Goal: Transaction & Acquisition: Purchase product/service

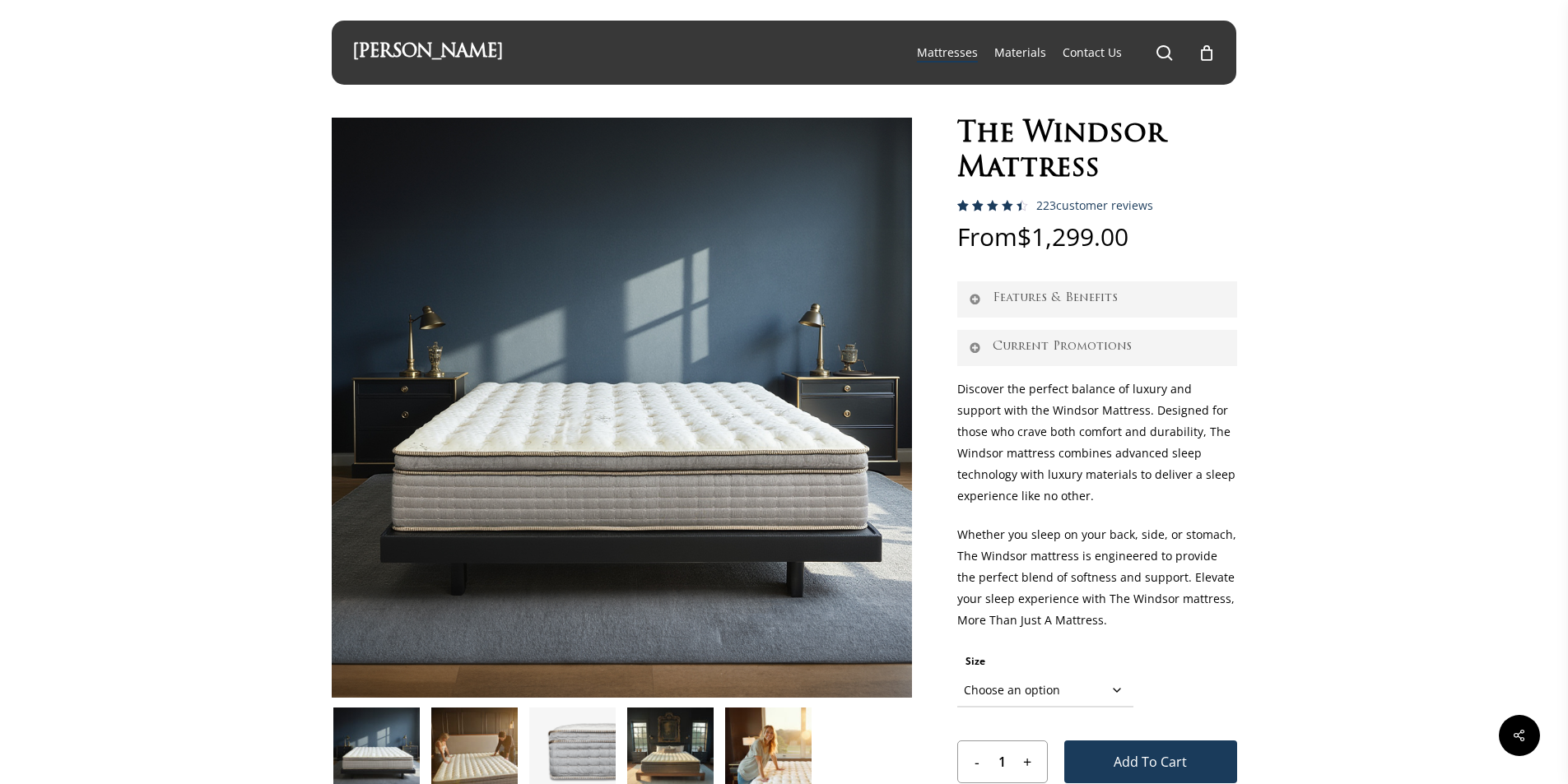
scroll to position [83, 0]
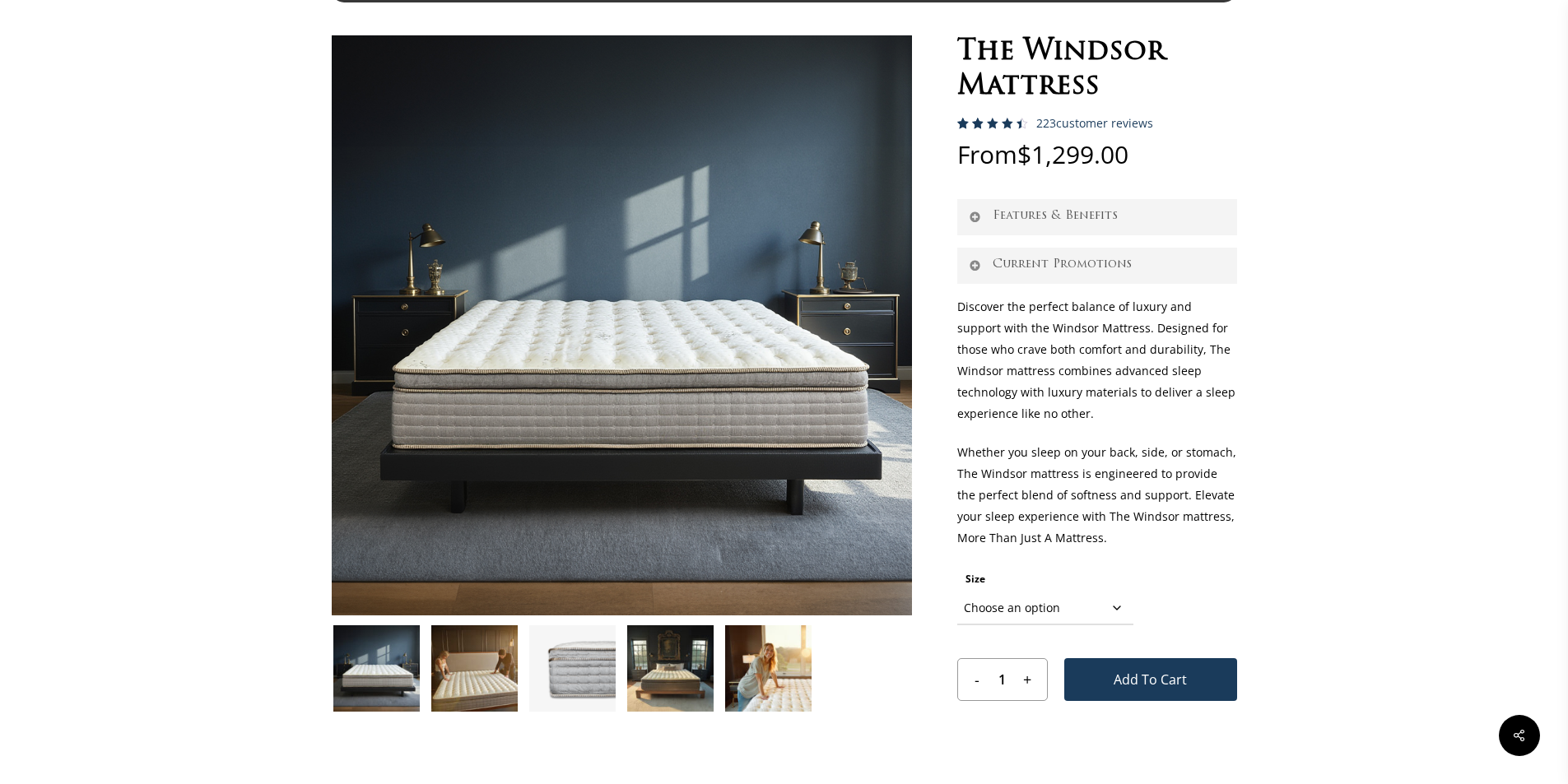
click at [562, 675] on img at bounding box center [573, 668] width 86 height 86
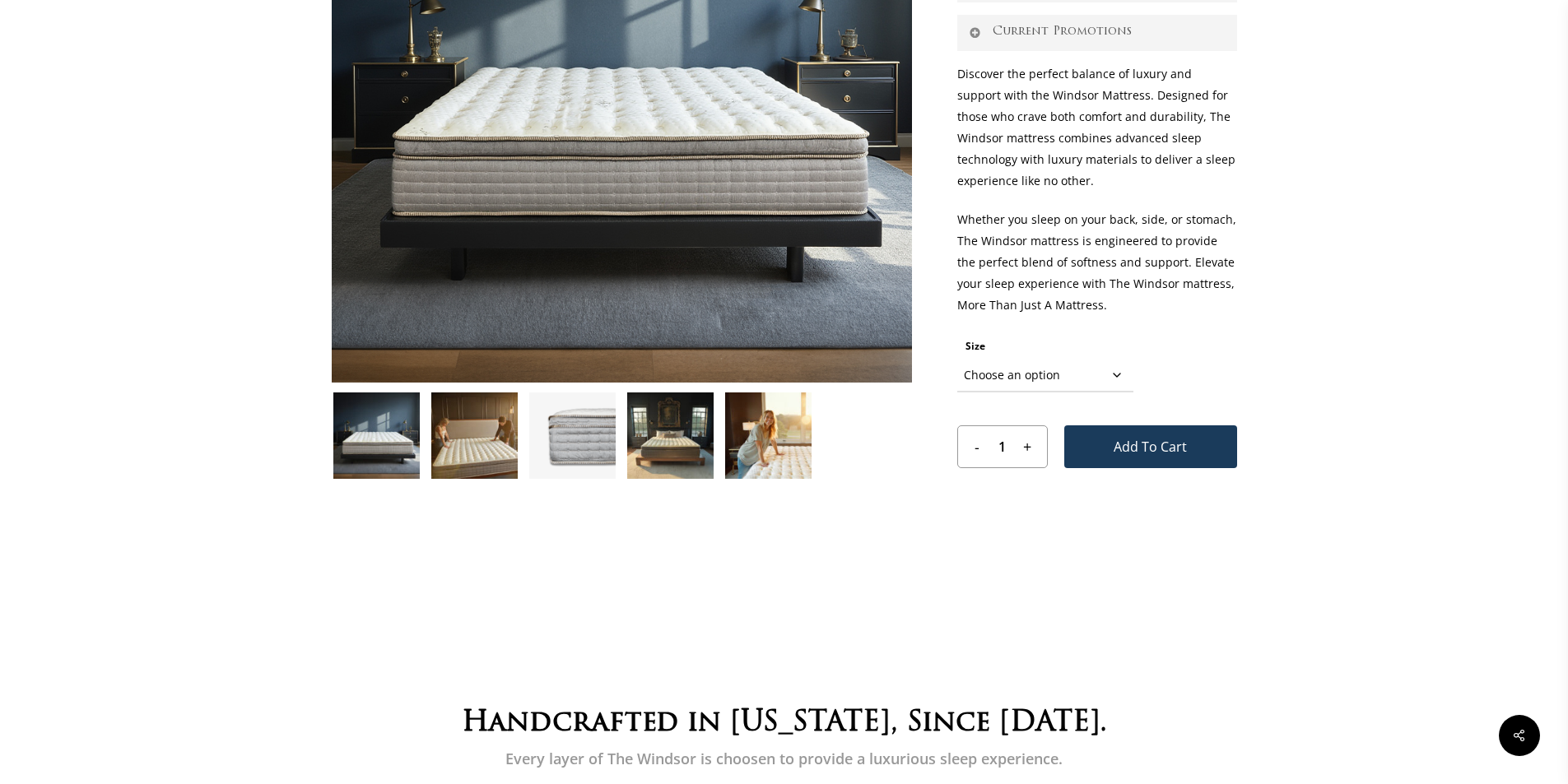
scroll to position [329, 0]
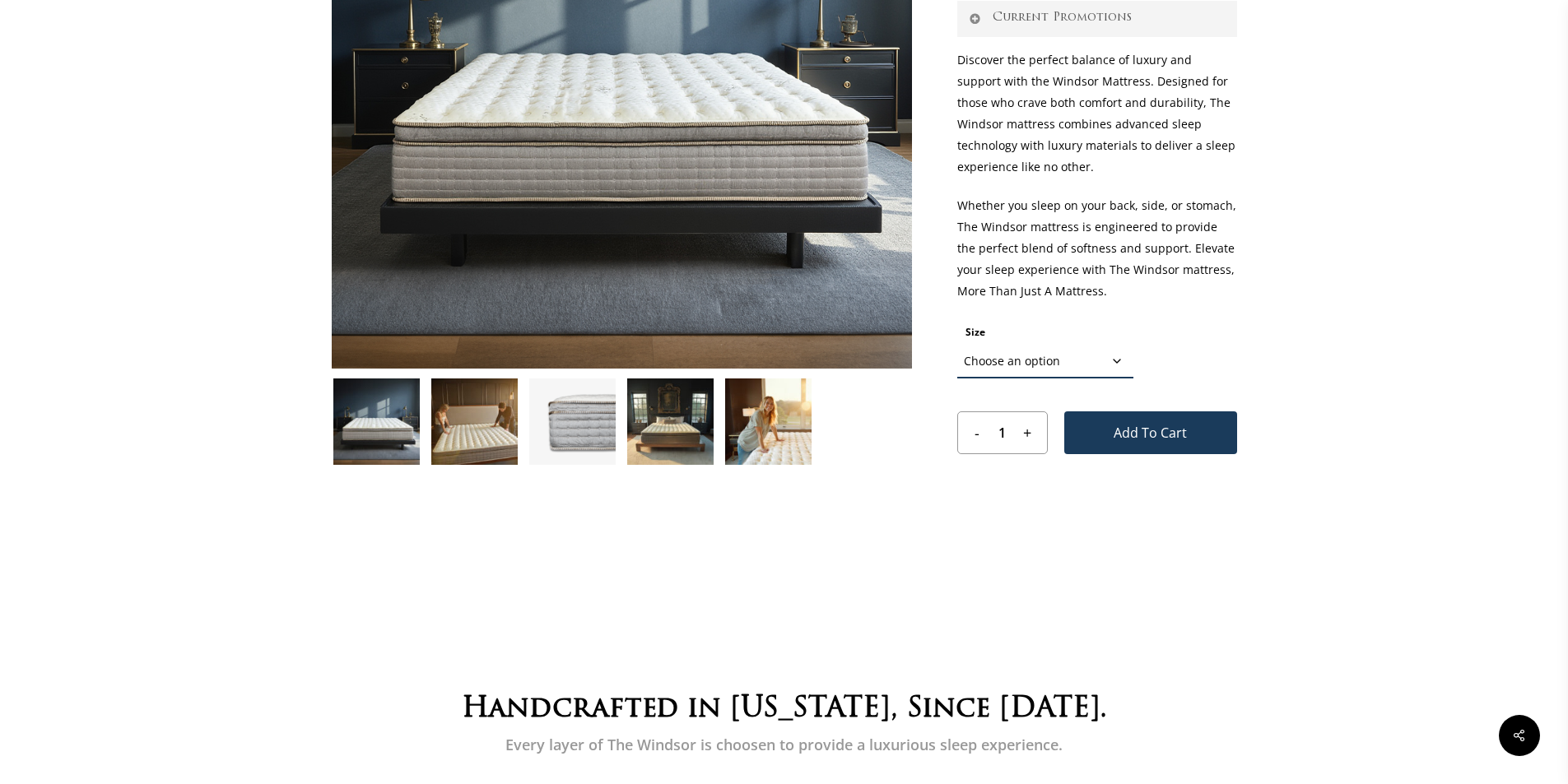
click at [1051, 366] on select "Choose an option TWIN TWIN XL FULL FULL XL QUEEN CALIFORNIA KING EASTERN KING" at bounding box center [1045, 362] width 176 height 33
select select "QUEEN"
click at [957, 346] on select "Choose an option TWIN TWIN XL FULL FULL XL QUEEN CALIFORNIA KING EASTERN KING" at bounding box center [1045, 362] width 176 height 33
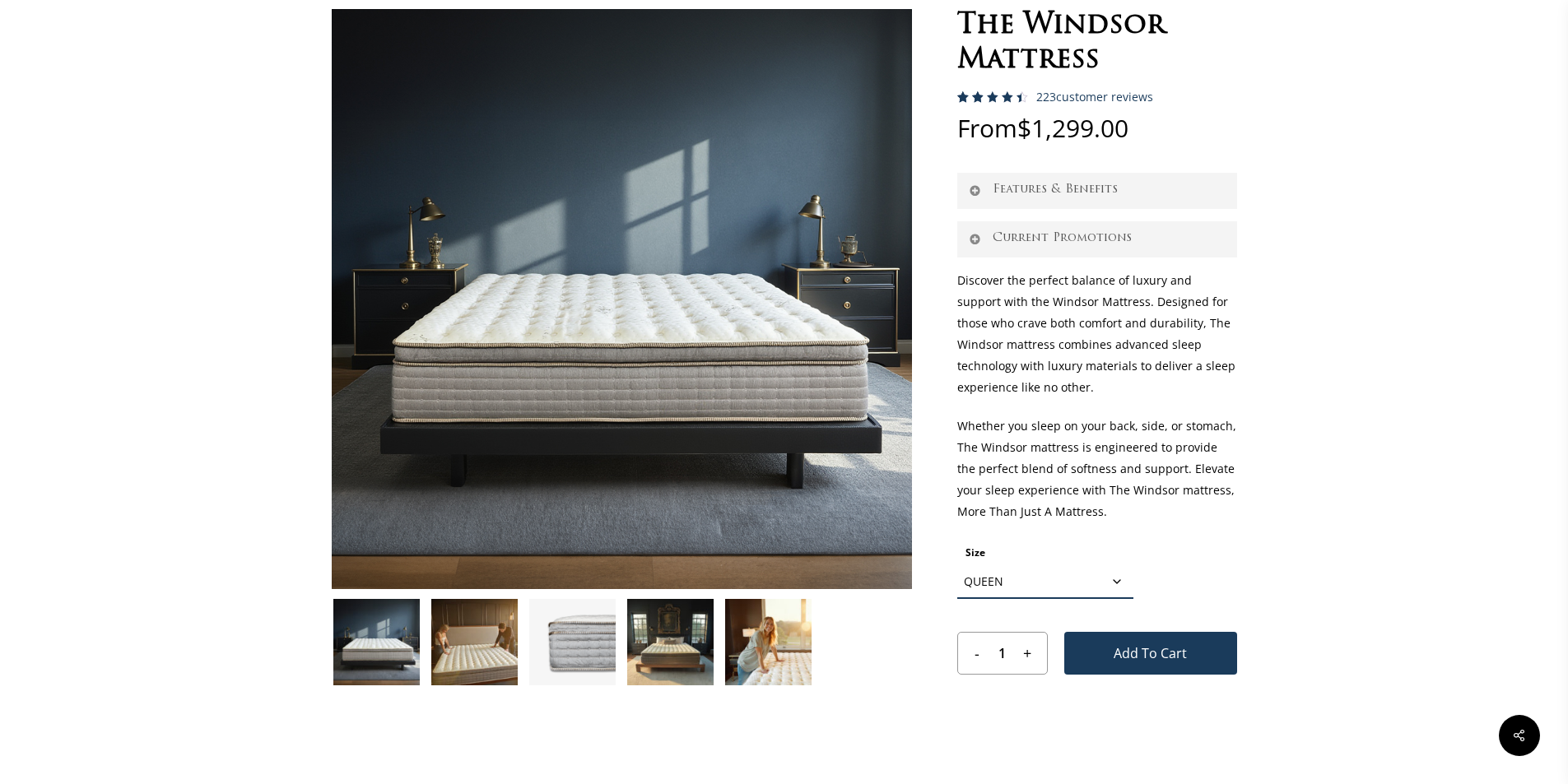
scroll to position [83, 0]
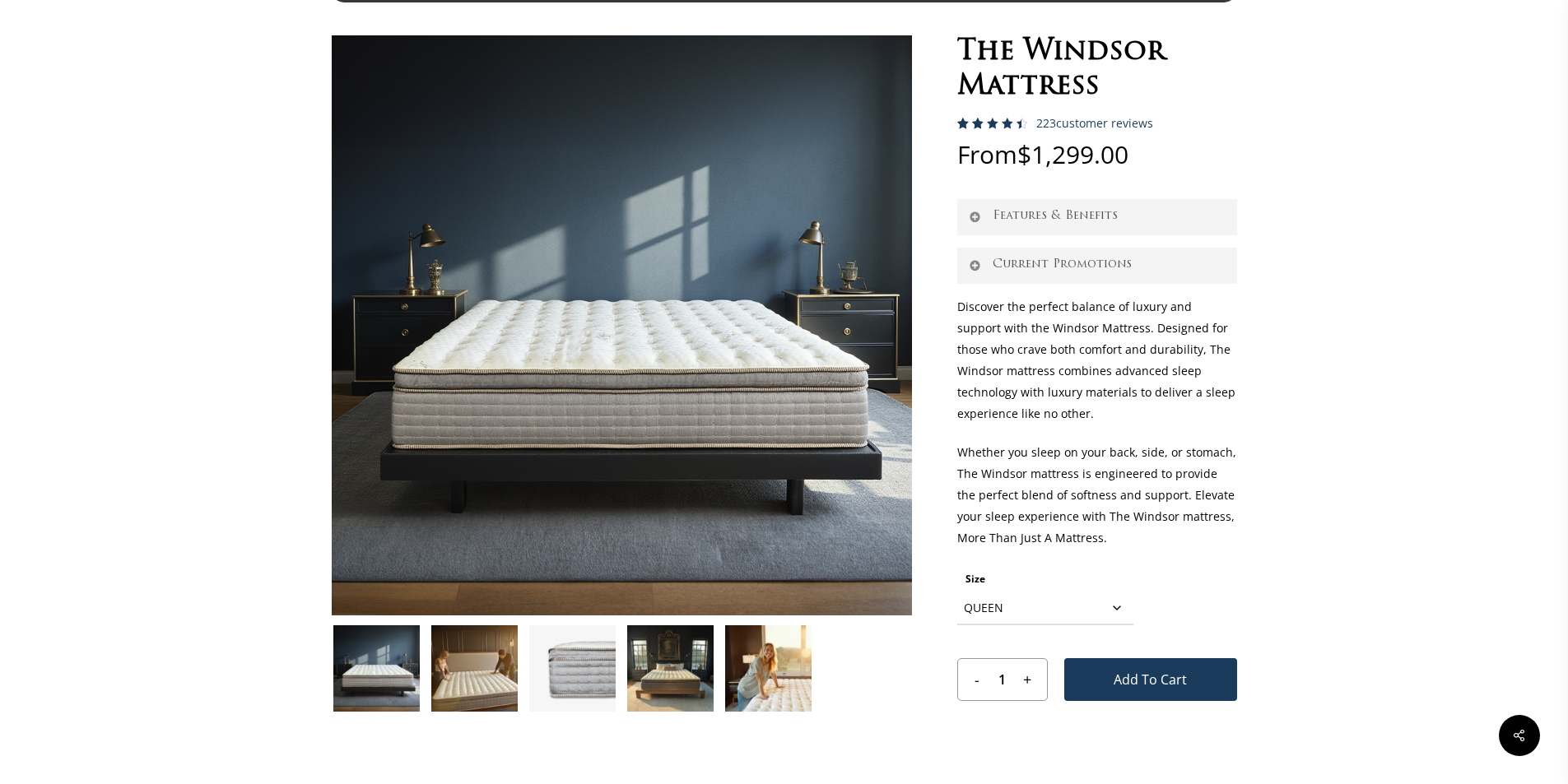
click at [444, 674] on img at bounding box center [474, 668] width 86 height 86
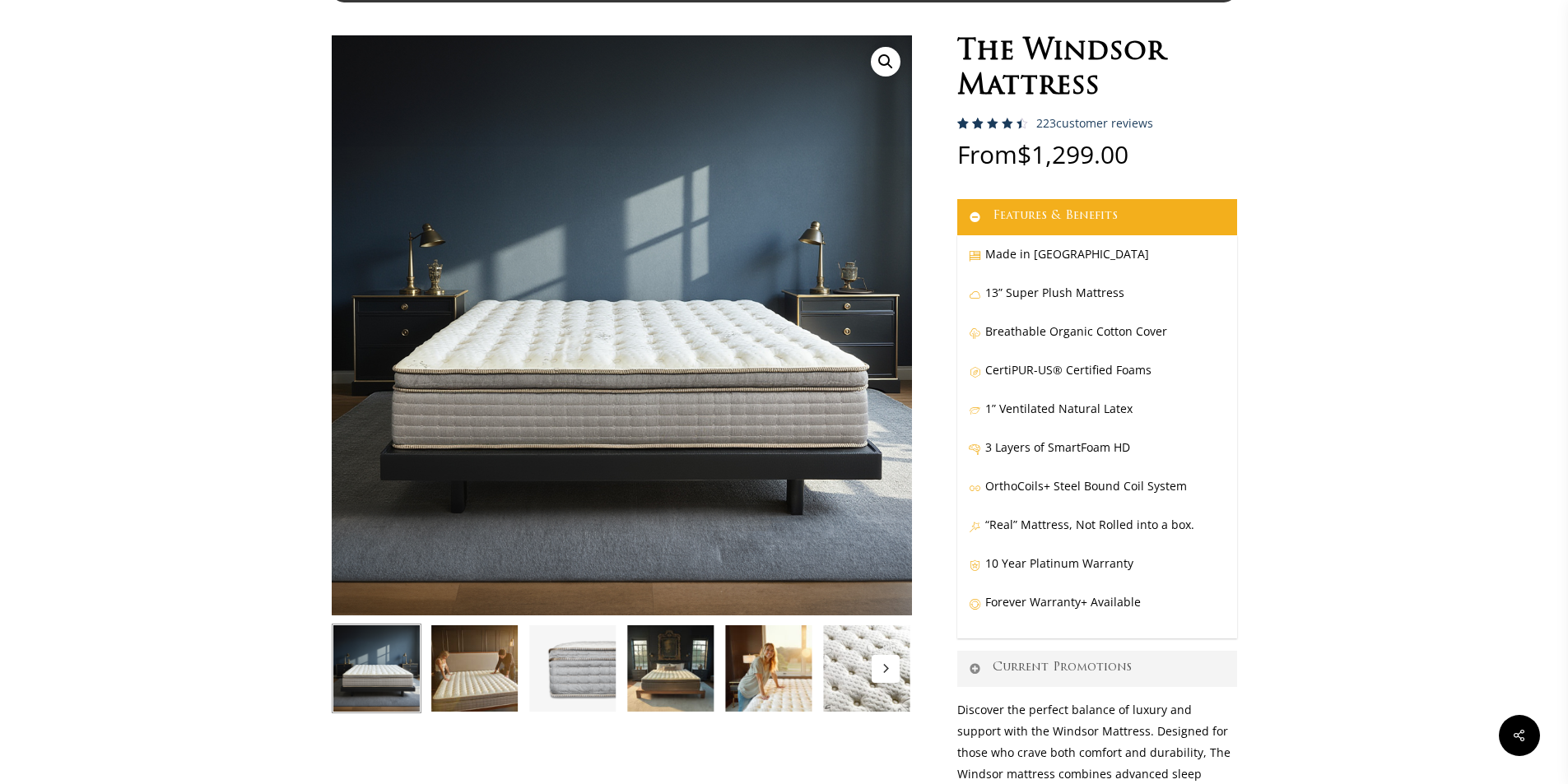
select select "QUEEN"
click at [882, 663] on button "Next" at bounding box center [885, 668] width 28 height 28
click at [483, 669] on img at bounding box center [474, 668] width 90 height 90
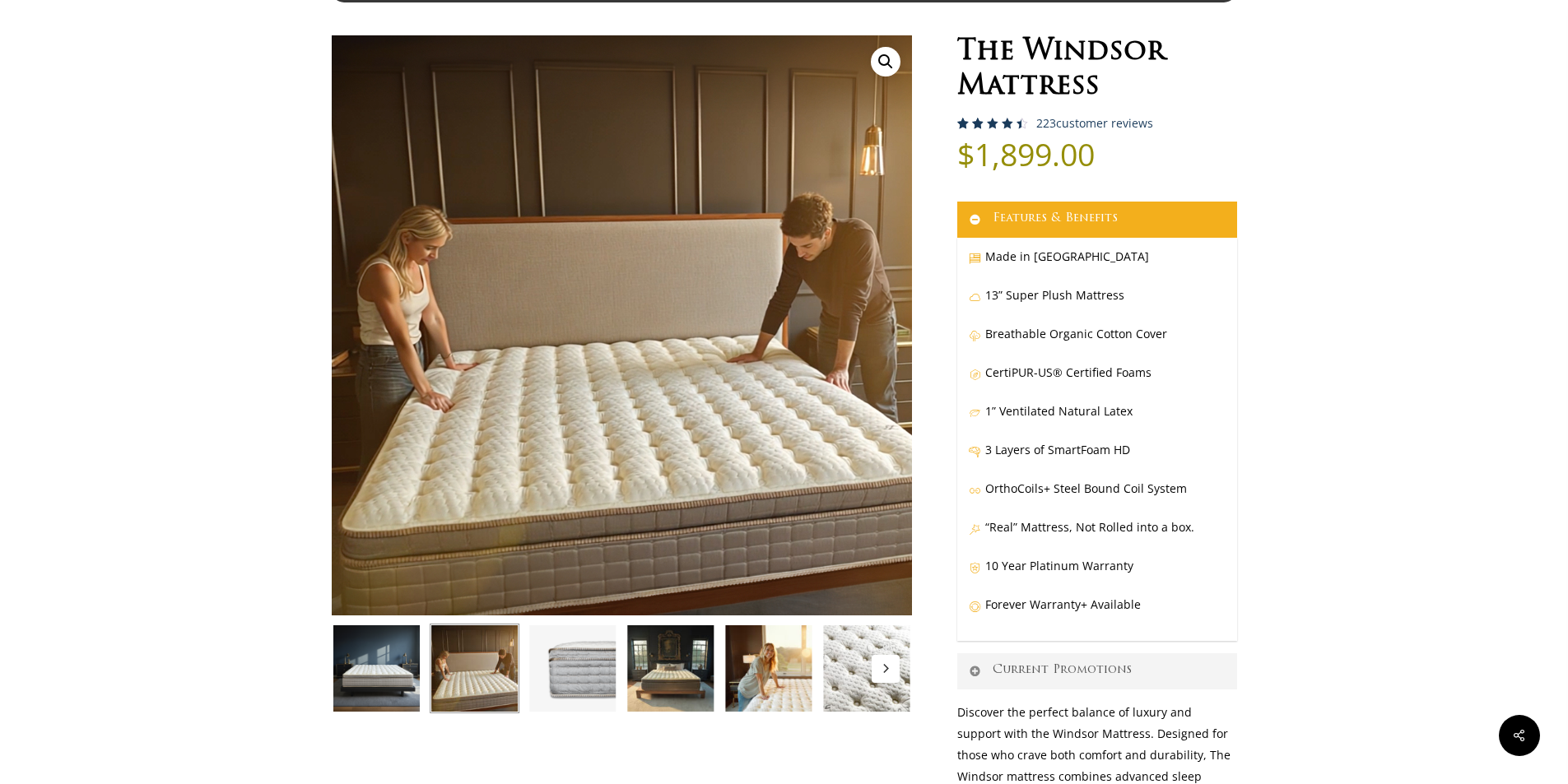
click at [556, 665] on img at bounding box center [573, 668] width 90 height 90
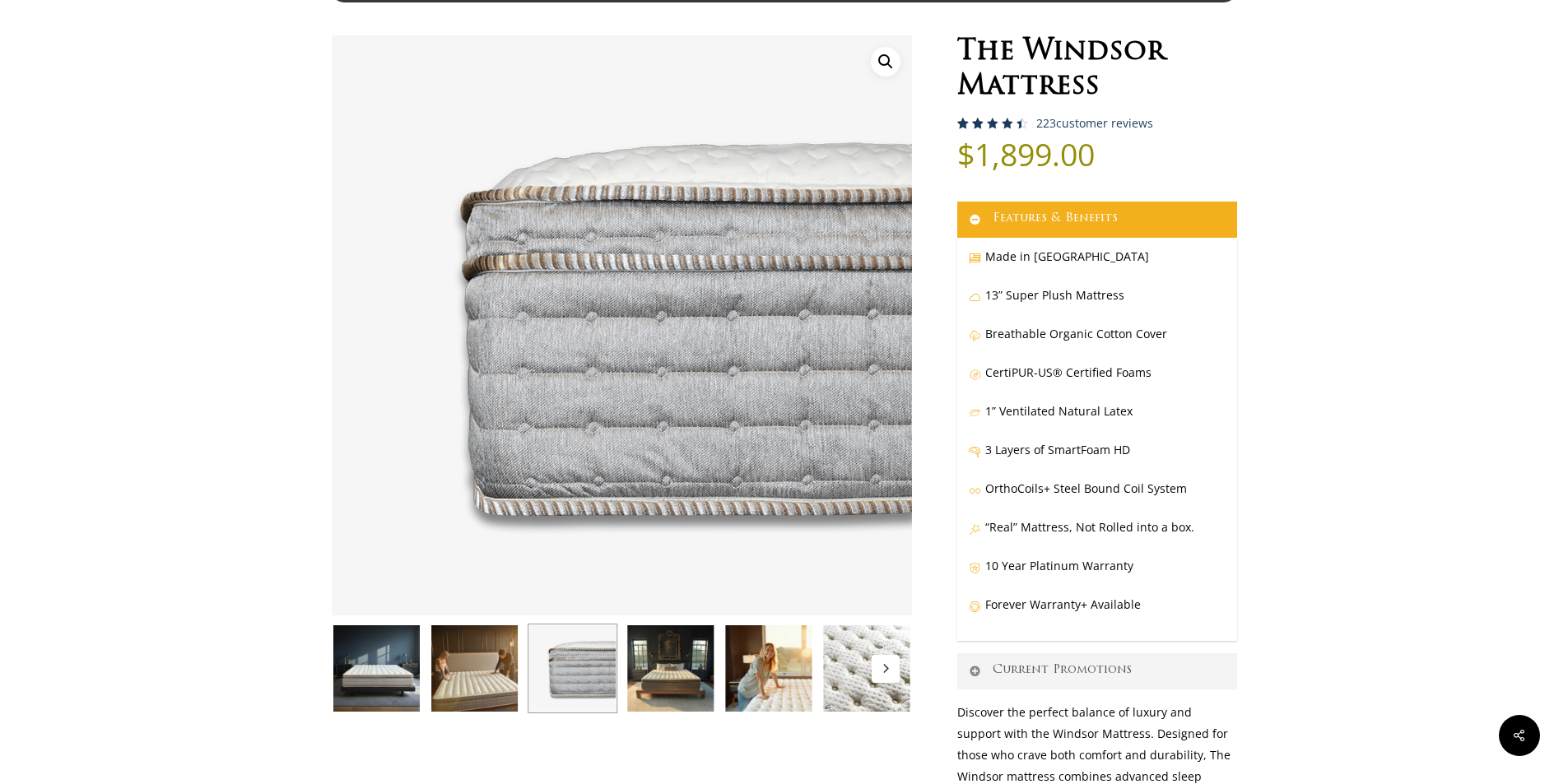
click at [702, 668] on img at bounding box center [671, 668] width 90 height 90
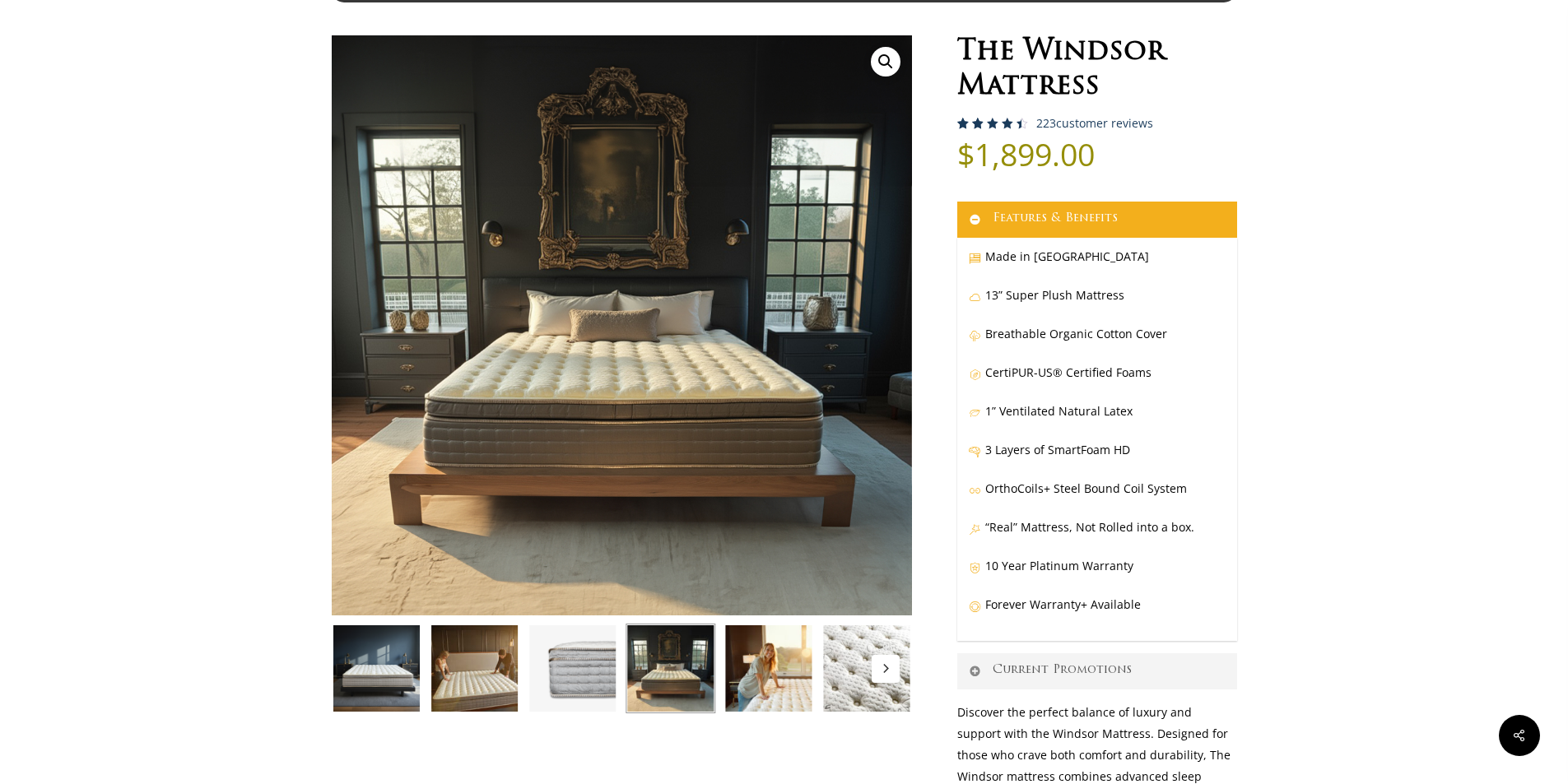
click at [758, 674] on img at bounding box center [768, 668] width 90 height 90
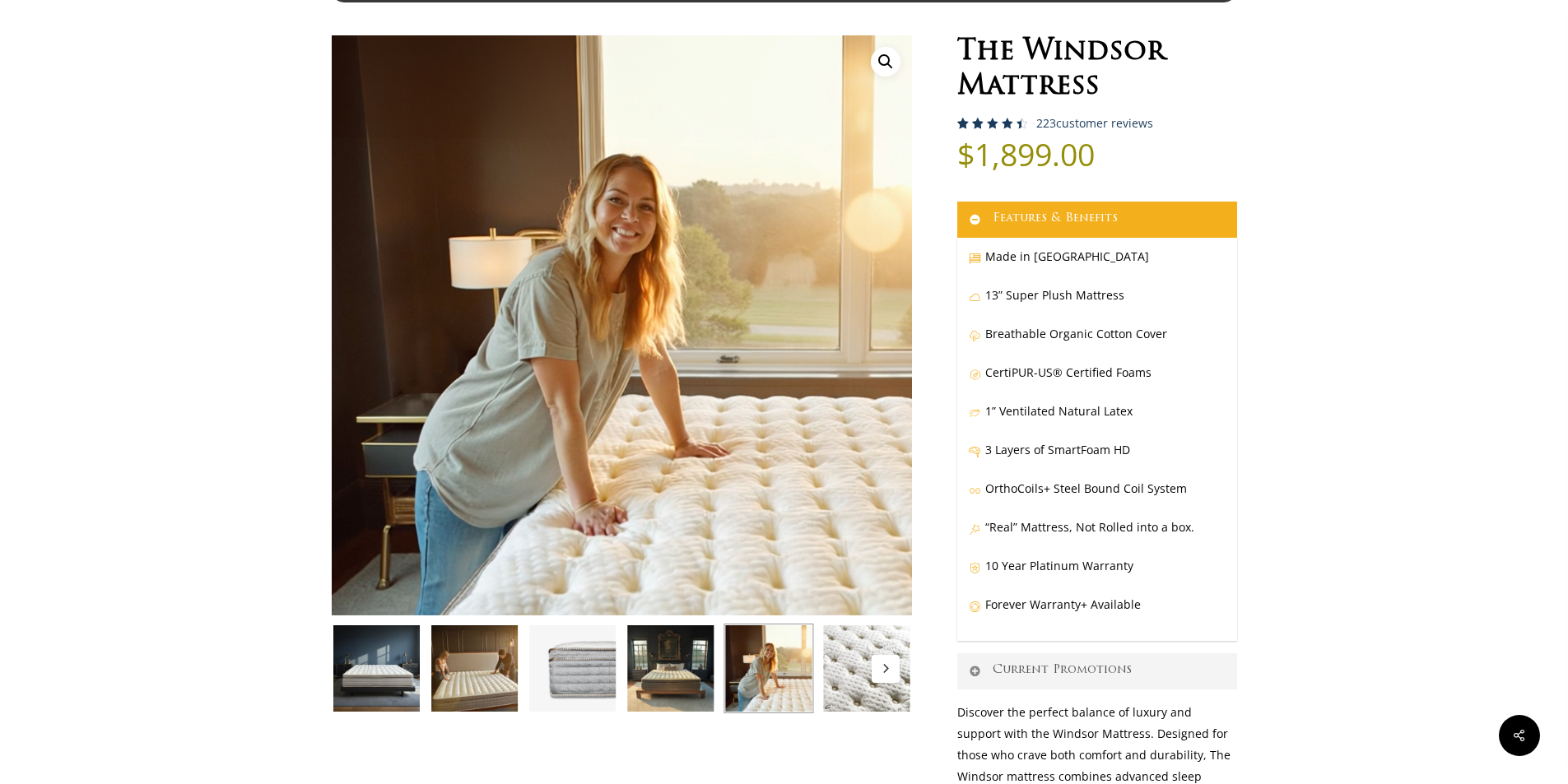
click at [845, 696] on img at bounding box center [866, 668] width 90 height 90
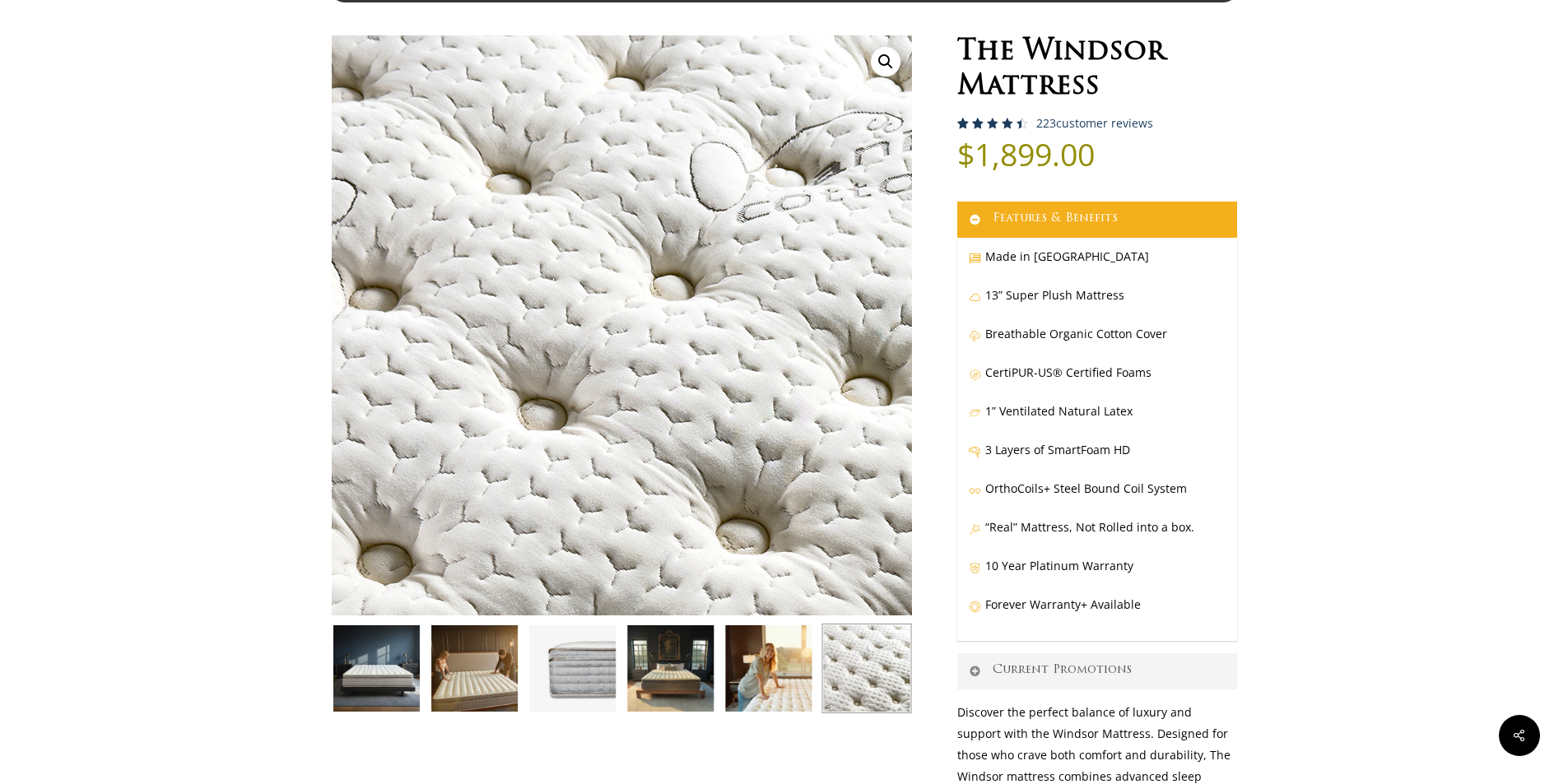
scroll to position [0, 0]
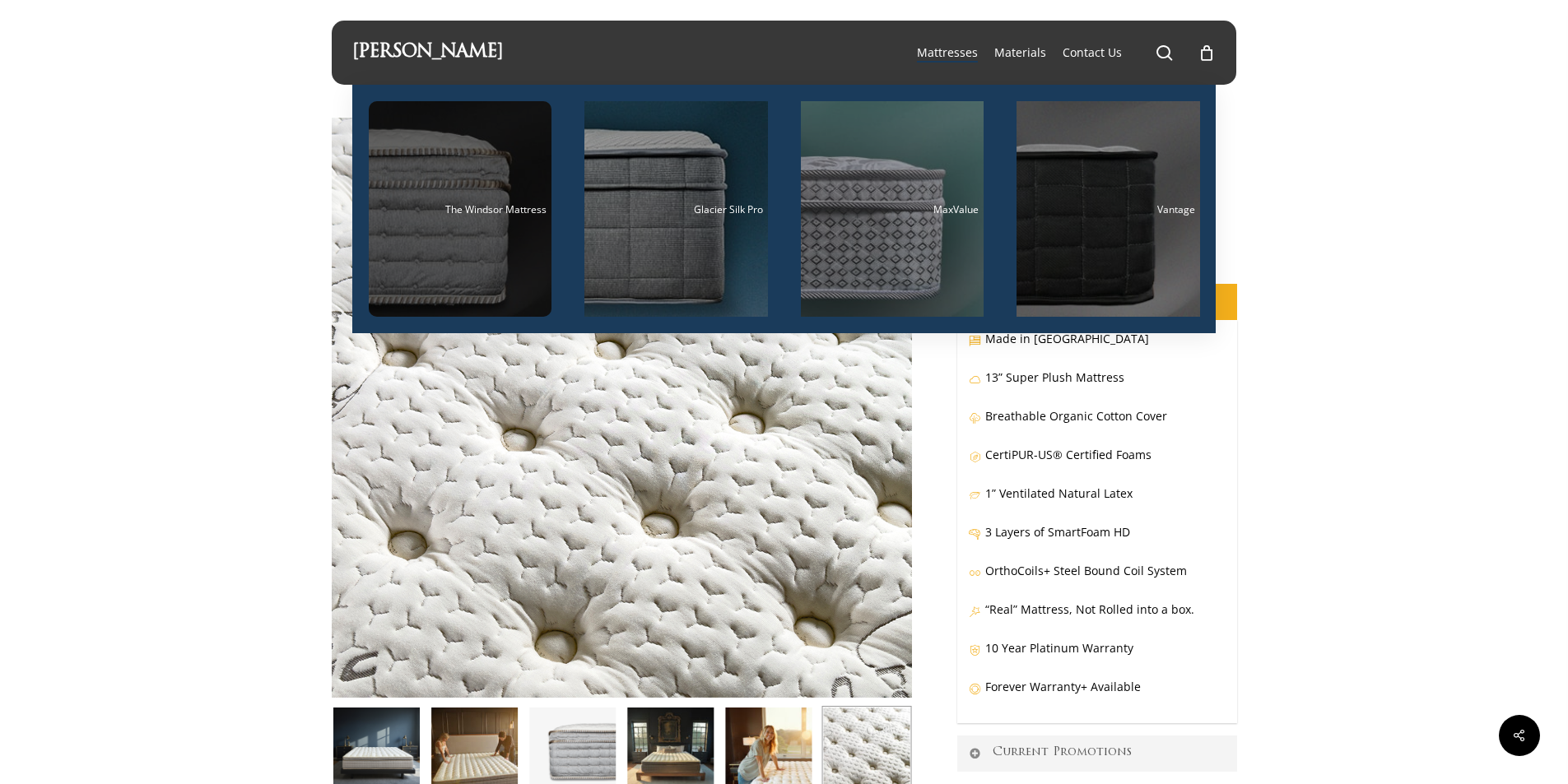
click at [483, 225] on div "Main Menu" at bounding box center [461, 208] width 183 height 215
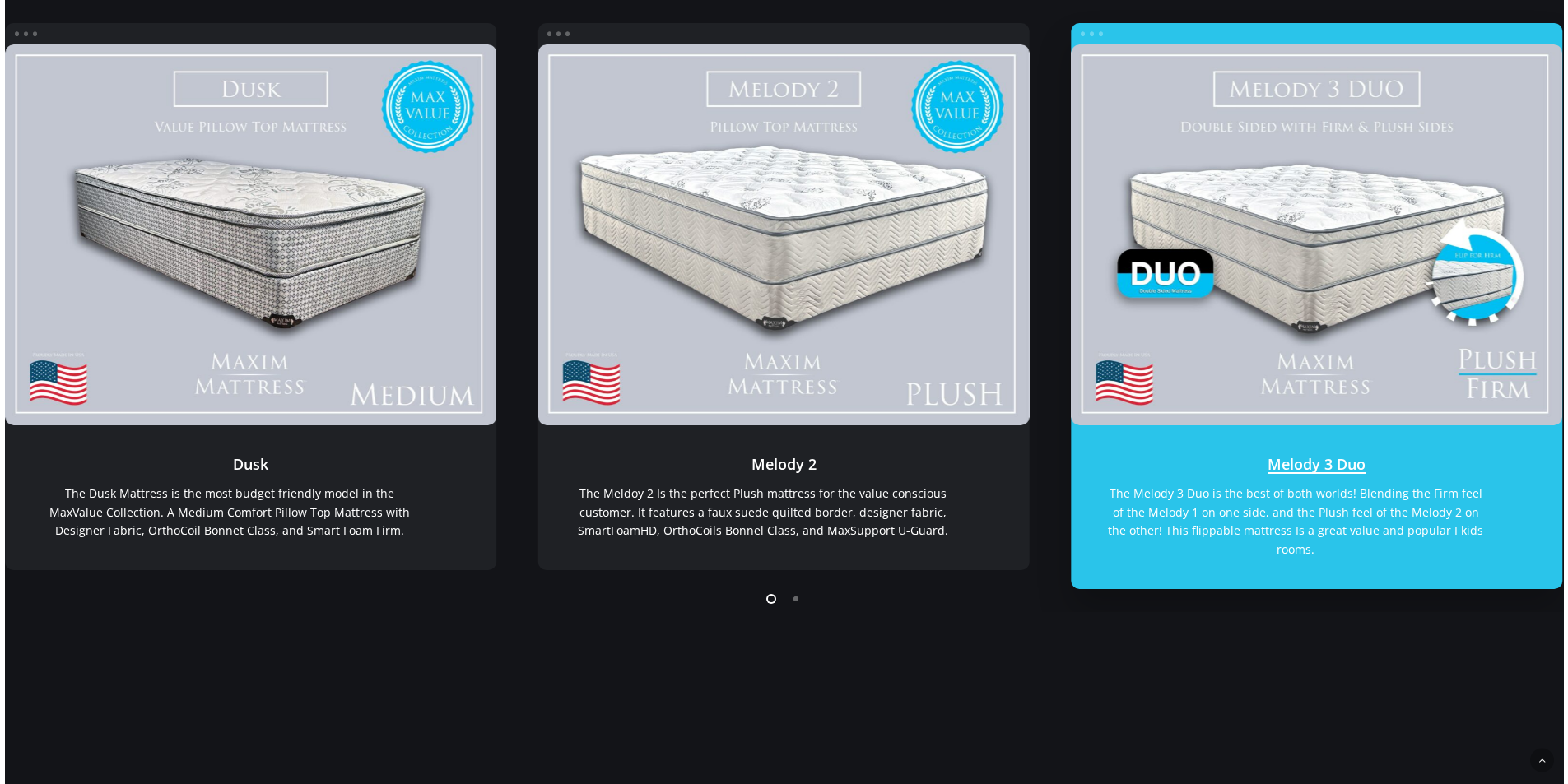
scroll to position [411, 0]
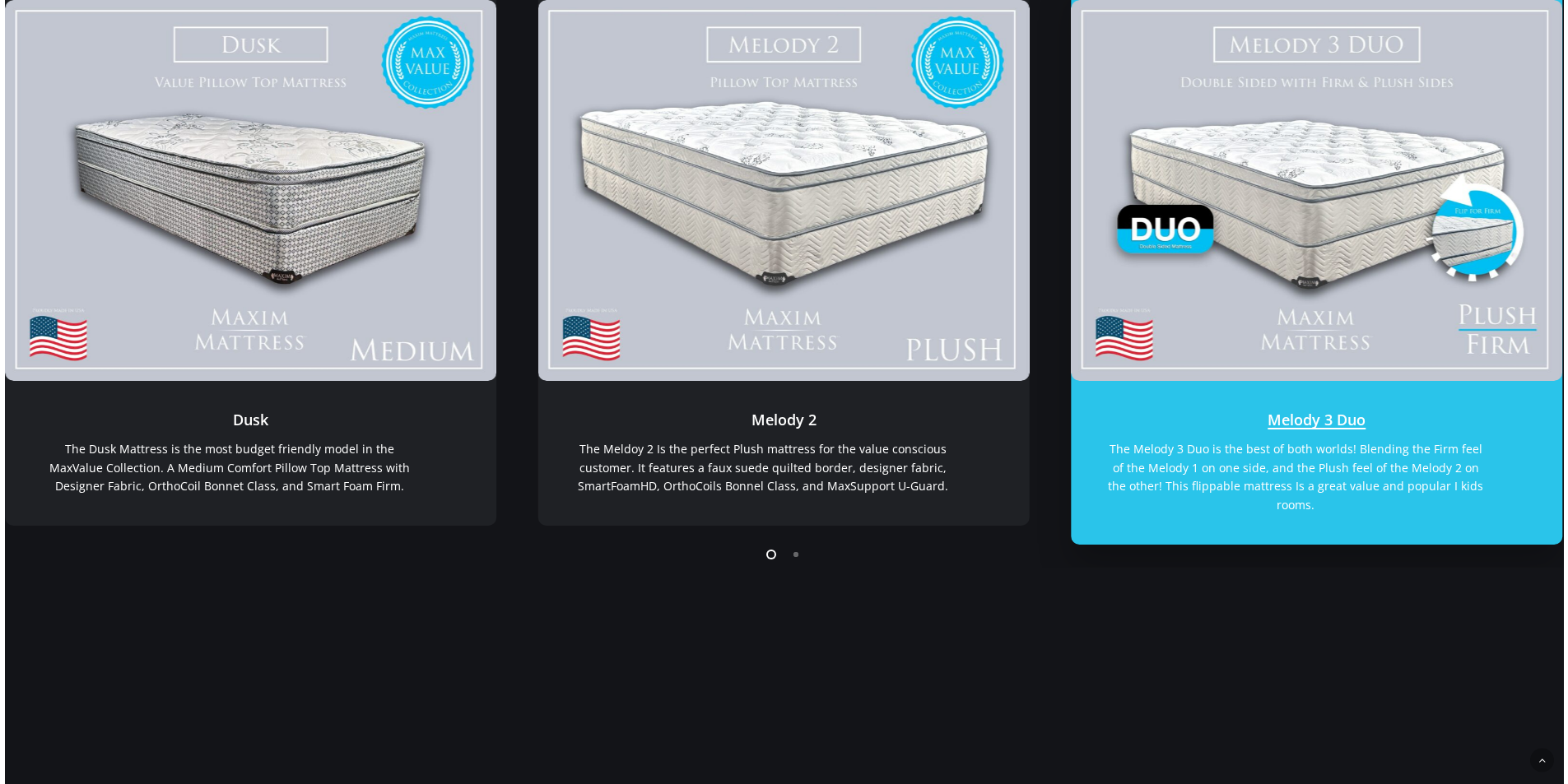
click at [1311, 235] on link "Melody 3 Duo" at bounding box center [1317, 191] width 492 height 381
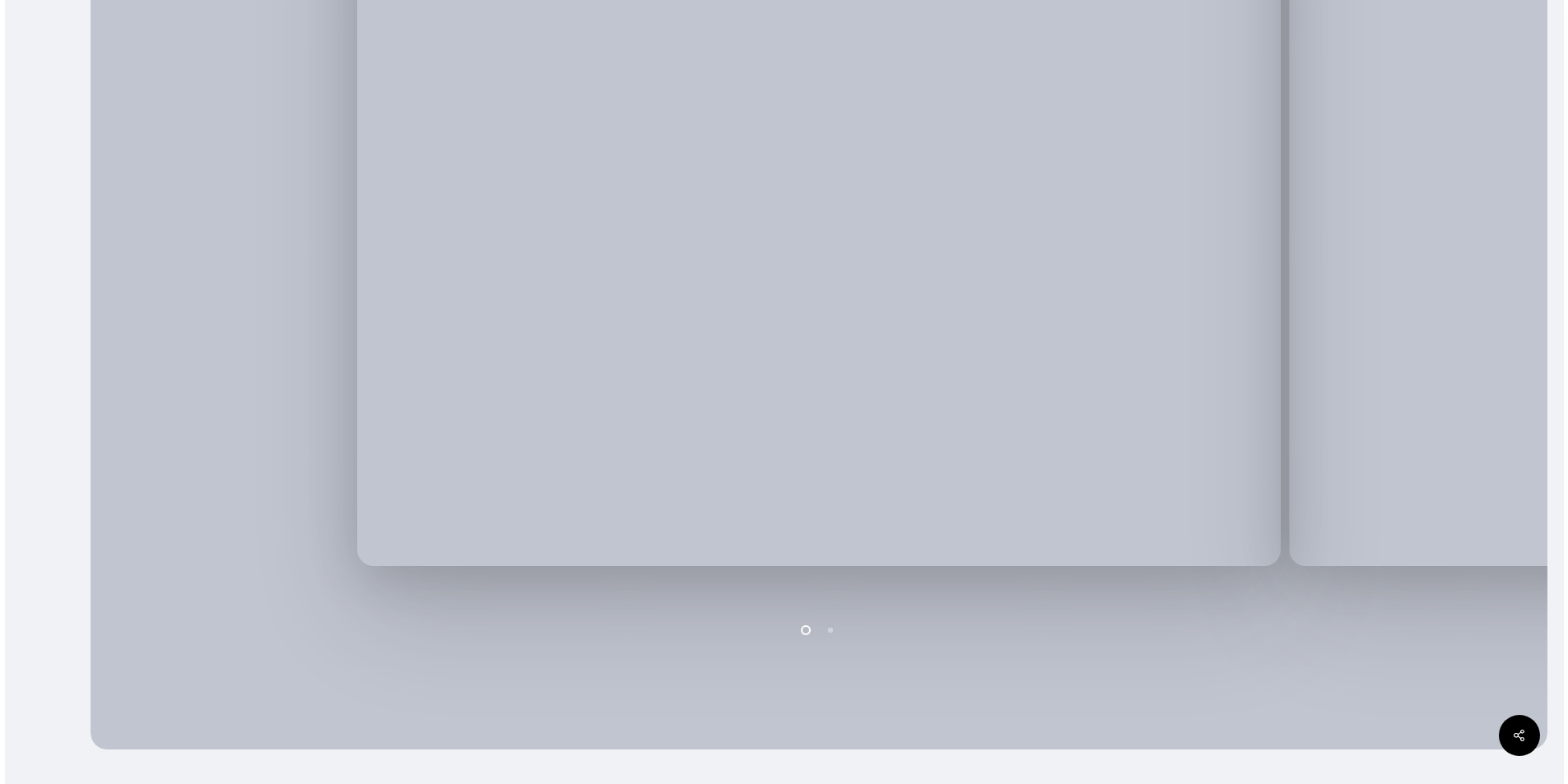
scroll to position [591, 0]
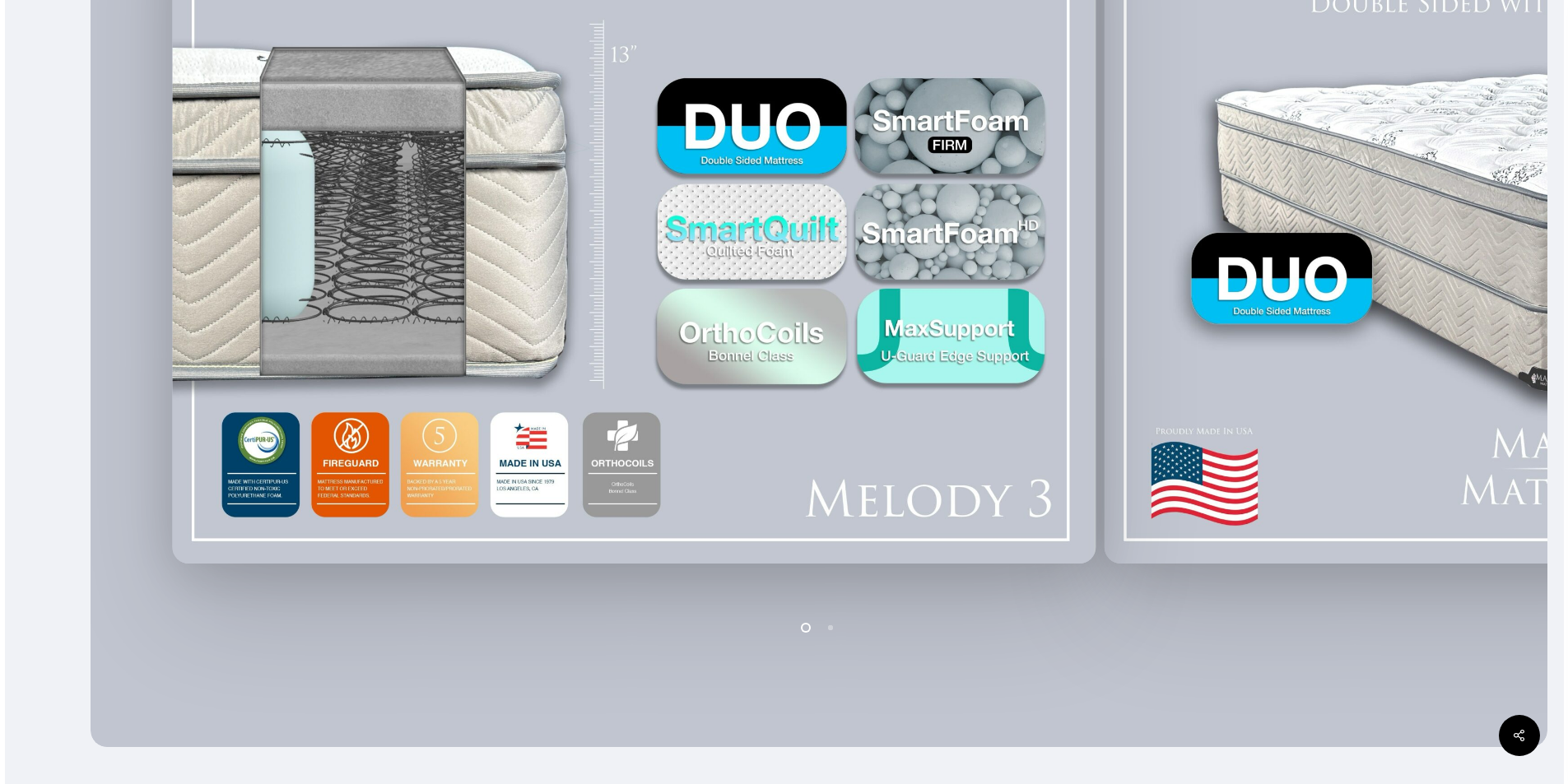
click at [239, 289] on div at bounding box center [633, 206] width 931 height 730
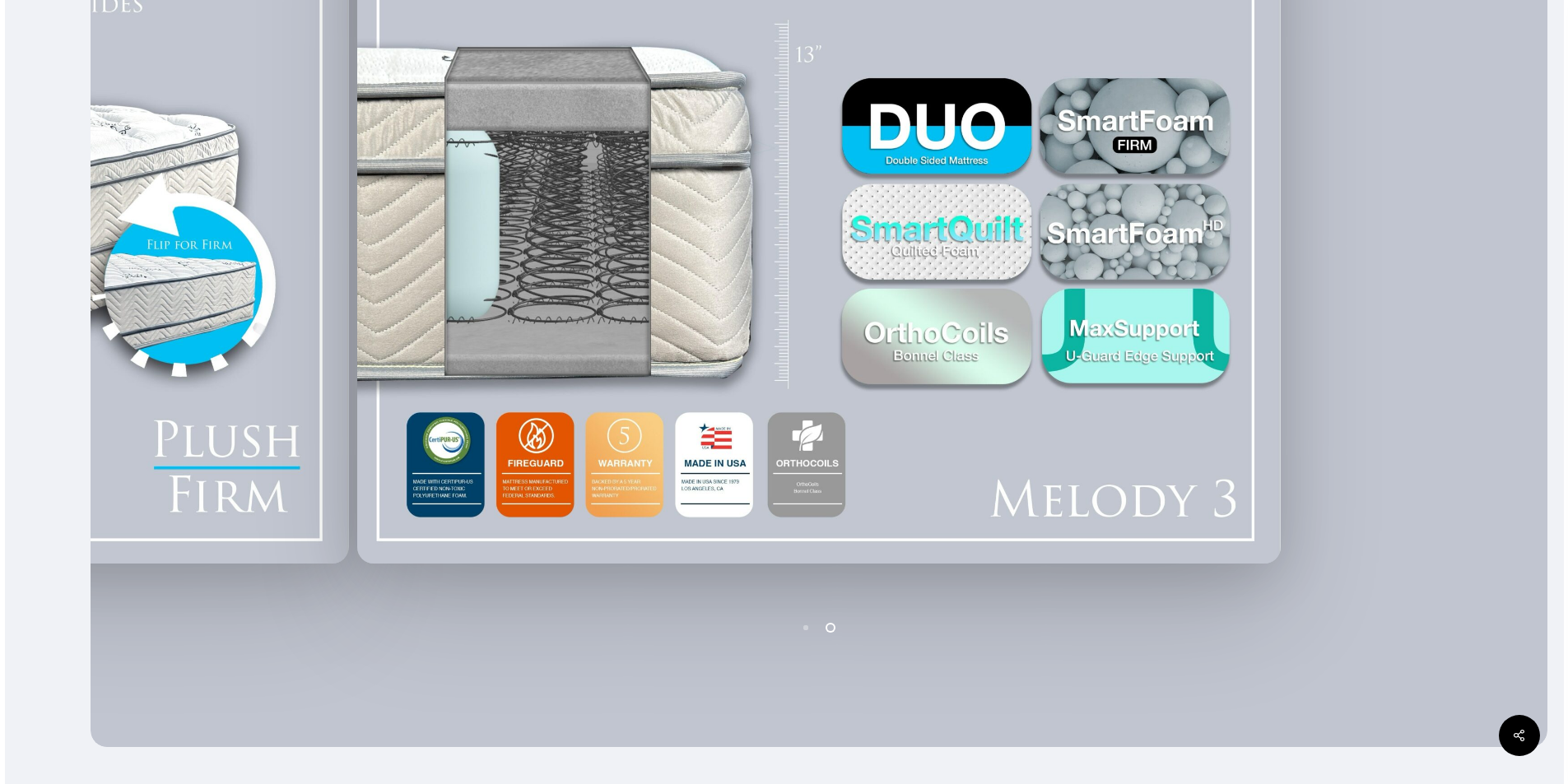
drag, startPoint x: 1385, startPoint y: 267, endPoint x: 740, endPoint y: 273, distance: 645.0
click at [740, 273] on div at bounding box center [818, 205] width 1456 height 1080
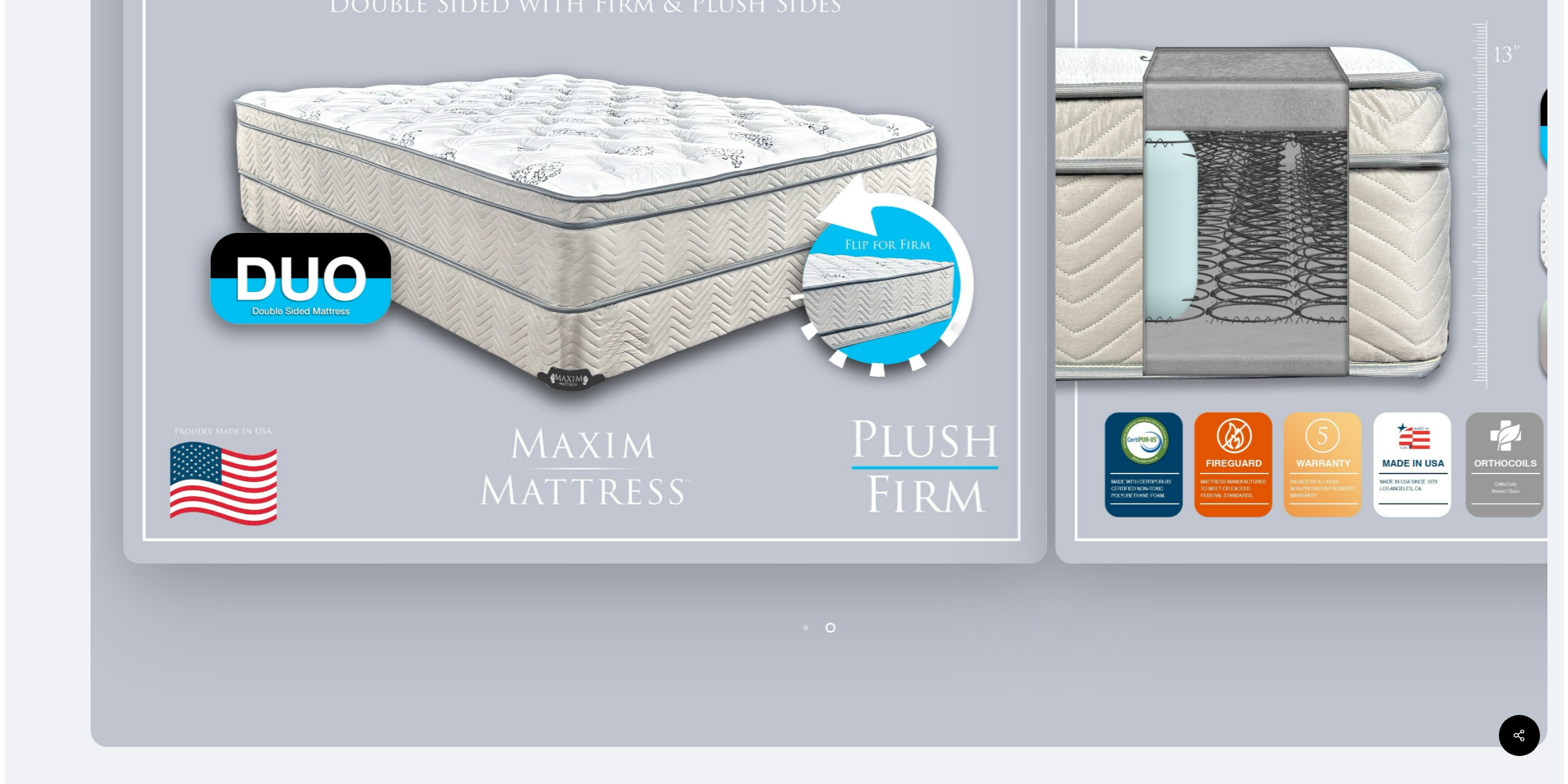
click at [5, 307] on div at bounding box center [784, 205] width 1559 height 1080
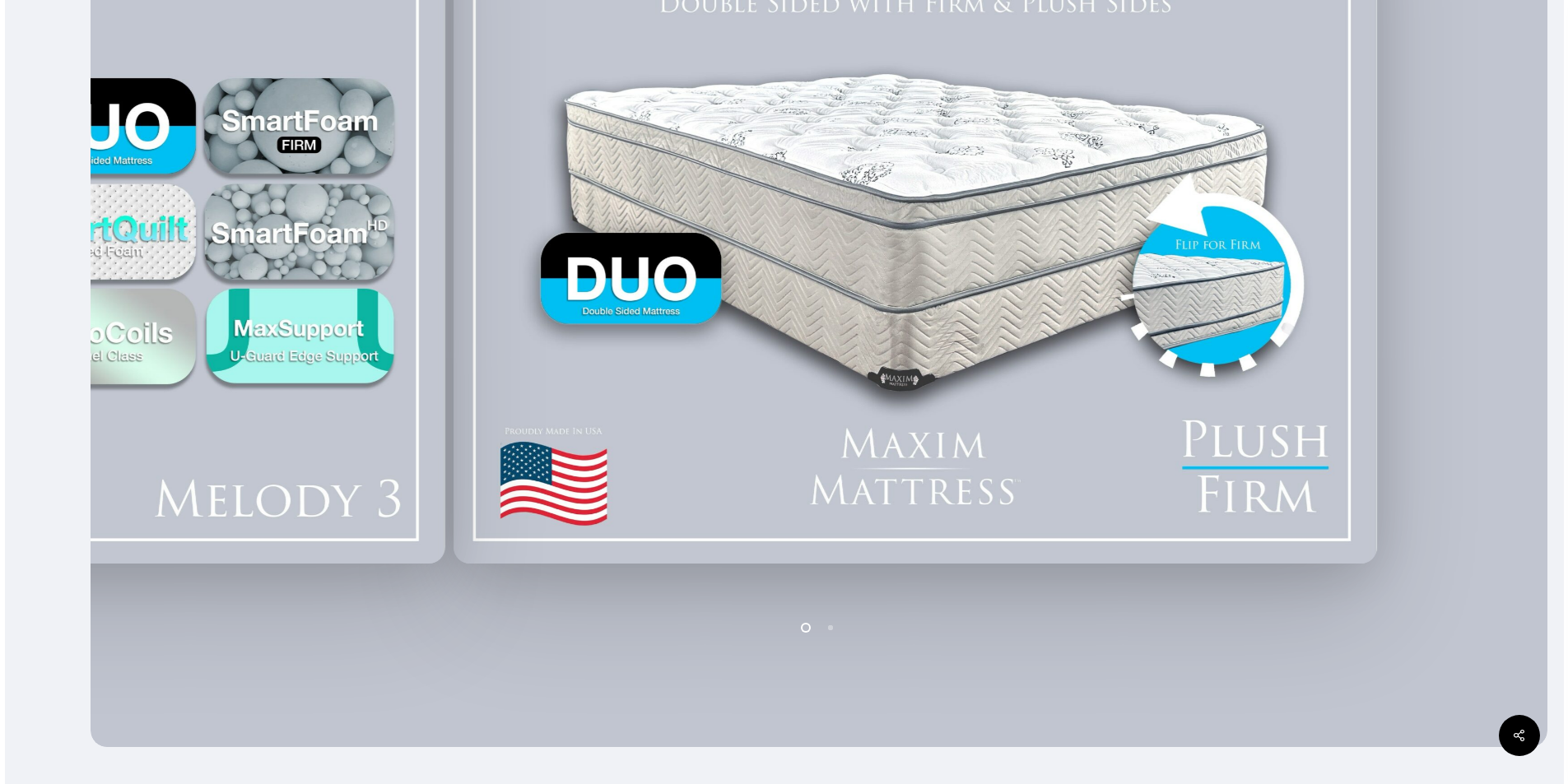
click at [1381, 288] on div at bounding box center [915, 206] width 931 height 730
